Goal: Transaction & Acquisition: Purchase product/service

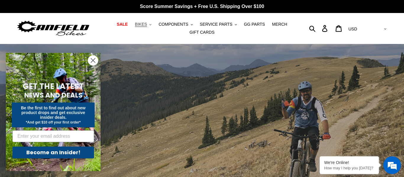
click at [144, 23] on span "BIKES" at bounding box center [141, 24] width 12 height 5
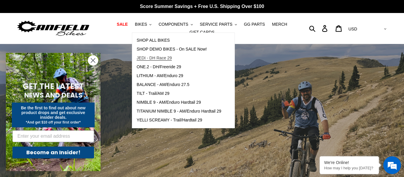
click at [165, 56] on span "JEDI - DH Race 29" at bounding box center [154, 58] width 35 height 5
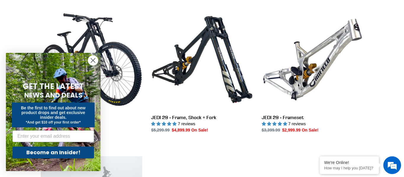
scroll to position [168, 0]
click at [95, 60] on circle "Close dialog" at bounding box center [93, 61] width 10 height 10
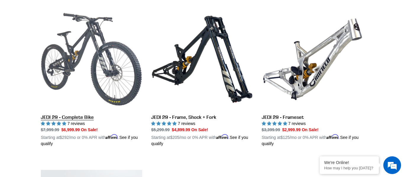
click at [96, 67] on link "JEDI 29 - Complete Bike" at bounding box center [91, 78] width 101 height 138
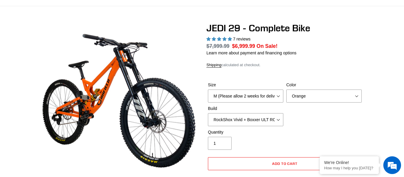
select select "highest-rating"
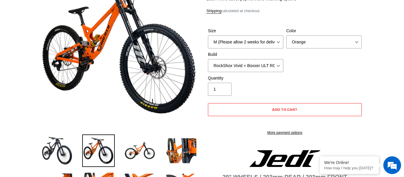
scroll to position [93, 0]
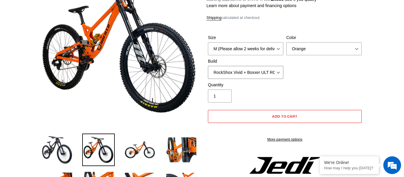
click at [266, 70] on select "RockShox Vivid + Boxxer ULT RC2 C3 200 + SRAM XO RockShox Vivid + Boxxer ULT RC…" at bounding box center [245, 72] width 75 height 13
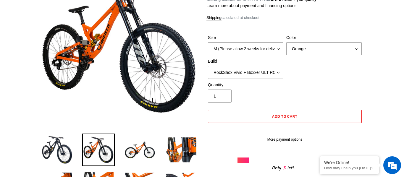
select select "EXT eStoria LOK V3 + EXT Vaia 200 + SRAM XO"
click at [208, 66] on select "RockShox Vivid + Boxxer ULT RC2 C3 200 + SRAM XO RockShox Vivid + Boxxer ULT RC…" at bounding box center [245, 72] width 75 height 13
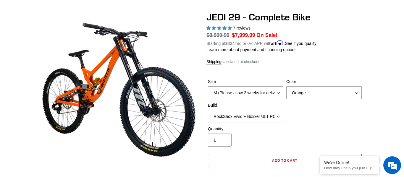
scroll to position [50, 0]
